Goal: Information Seeking & Learning: Learn about a topic

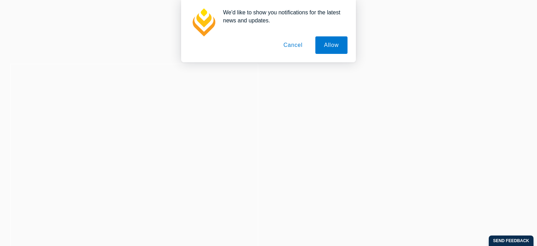
click at [296, 47] on button "Cancel" at bounding box center [293, 44] width 37 height 17
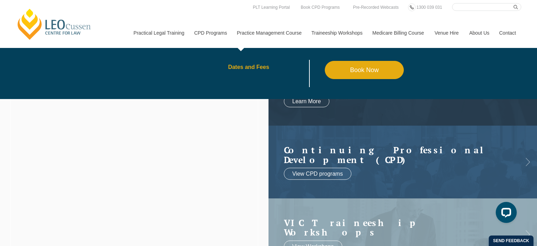
click at [253, 68] on link "Dates and Fees" at bounding box center [276, 67] width 97 height 6
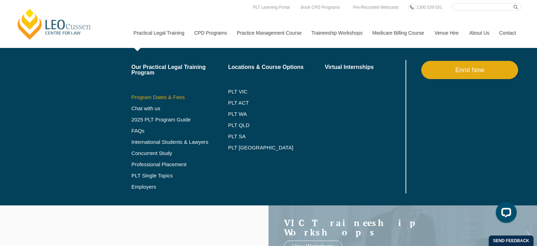
click at [168, 98] on link "Program Dates & Fees" at bounding box center [179, 97] width 97 height 6
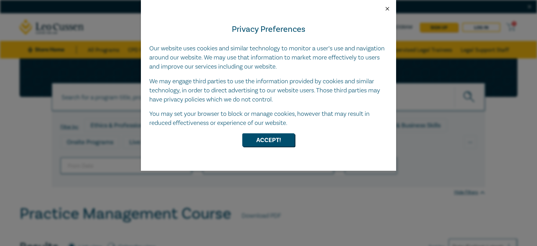
click at [386, 7] on button "Close" at bounding box center [387, 9] width 6 height 6
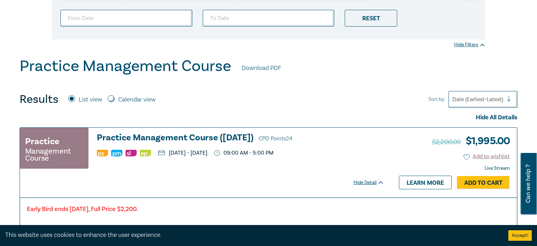
scroll to position [197, 0]
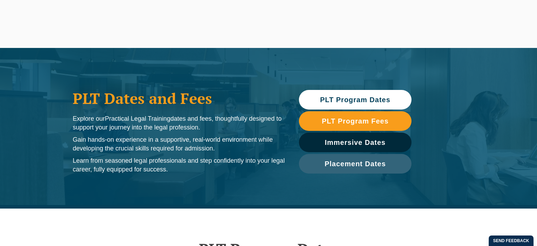
click at [388, 94] on link "PLT Program Dates" at bounding box center [355, 100] width 113 height 20
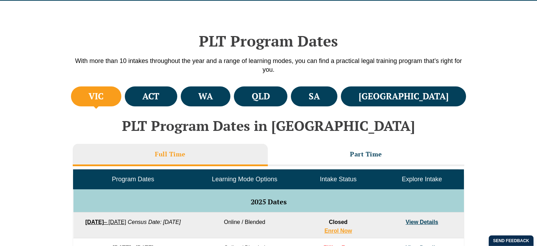
scroll to position [208, 0]
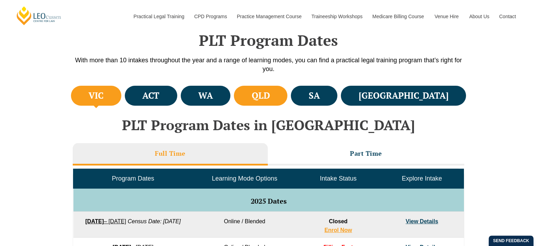
click at [270, 97] on h4 "QLD" at bounding box center [261, 96] width 18 height 12
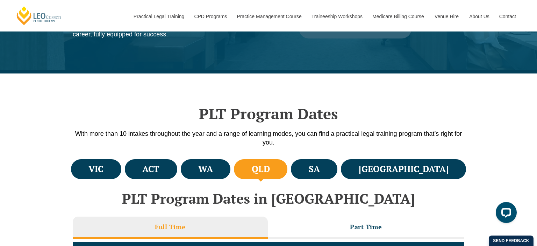
scroll to position [159, 0]
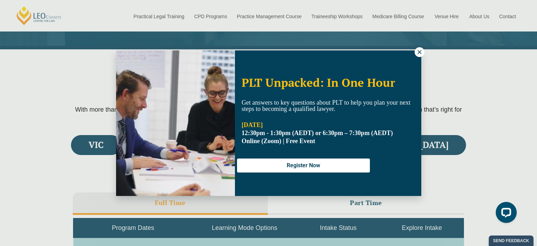
click at [420, 52] on icon at bounding box center [419, 52] width 6 height 6
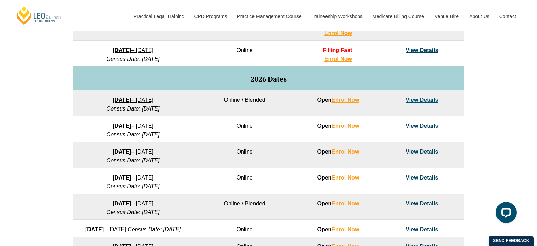
scroll to position [455, 0]
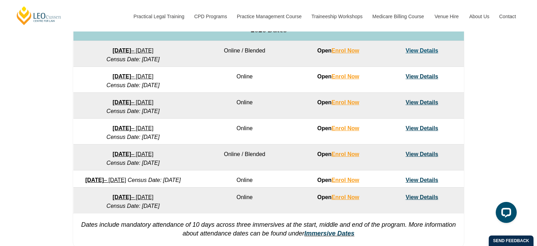
click at [420, 126] on link "View Details" at bounding box center [422, 128] width 33 height 6
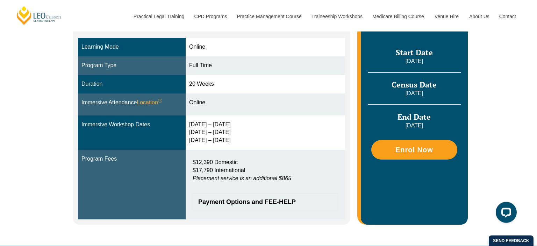
scroll to position [197, 0]
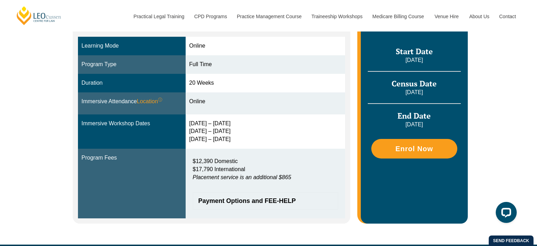
click at [283, 177] on em "Placement service is an additional $865" at bounding box center [242, 177] width 99 height 6
click at [289, 176] on em "Placement service is an additional $865" at bounding box center [242, 177] width 99 height 6
click at [231, 200] on span "Payment Options and FEE-HELP" at bounding box center [261, 201] width 127 height 6
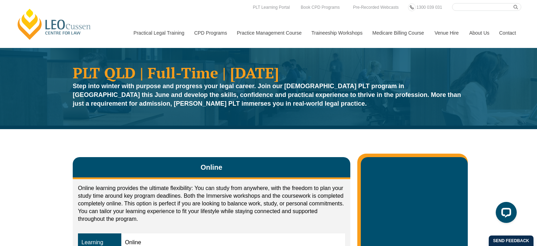
scroll to position [0, 0]
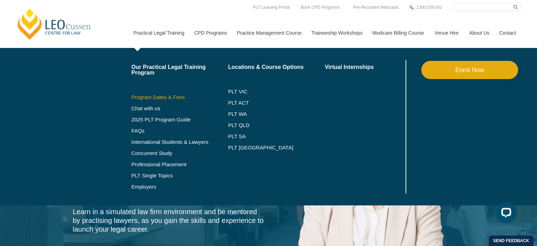
click at [174, 95] on link "Program Dates & Fees" at bounding box center [179, 97] width 97 height 6
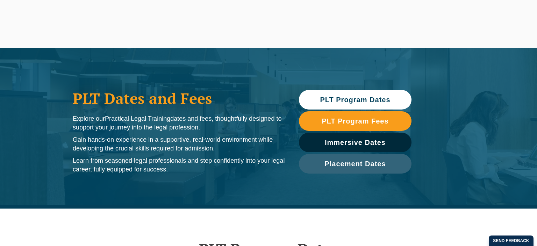
click at [336, 99] on span "PLT Program Dates" at bounding box center [355, 99] width 70 height 7
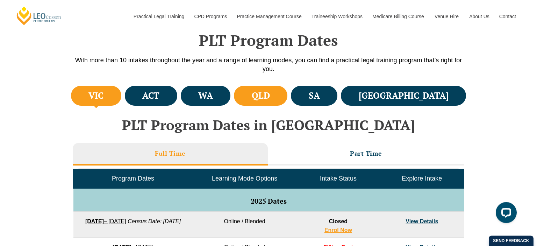
click at [270, 95] on h4 "QLD" at bounding box center [261, 96] width 18 height 12
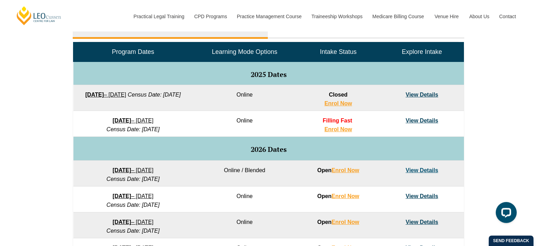
scroll to position [356, 0]
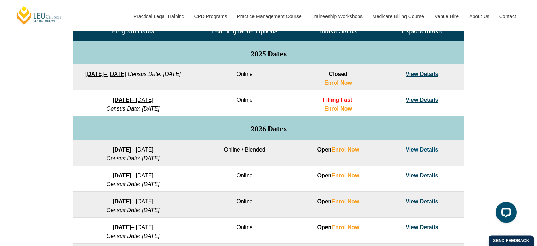
click at [248, 148] on td "Online / Blended" at bounding box center [244, 153] width 103 height 26
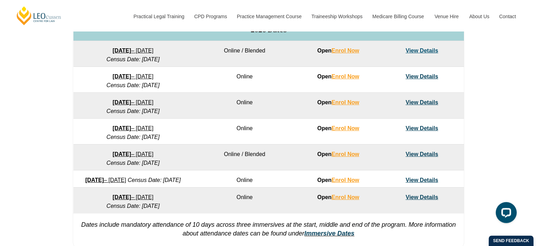
click at [247, 154] on td "Online / Blended" at bounding box center [244, 157] width 103 height 26
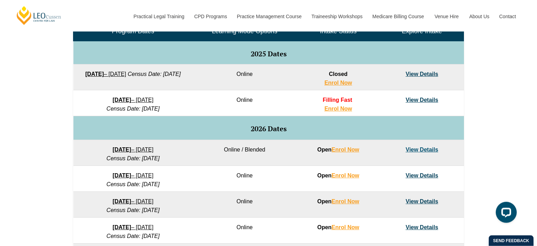
click at [245, 151] on td "Online / Blended" at bounding box center [244, 153] width 103 height 26
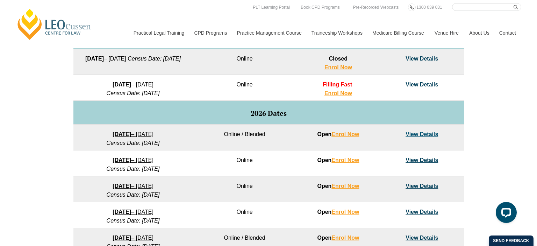
scroll to position [356, 0]
